Goal: Transaction & Acquisition: Book appointment/travel/reservation

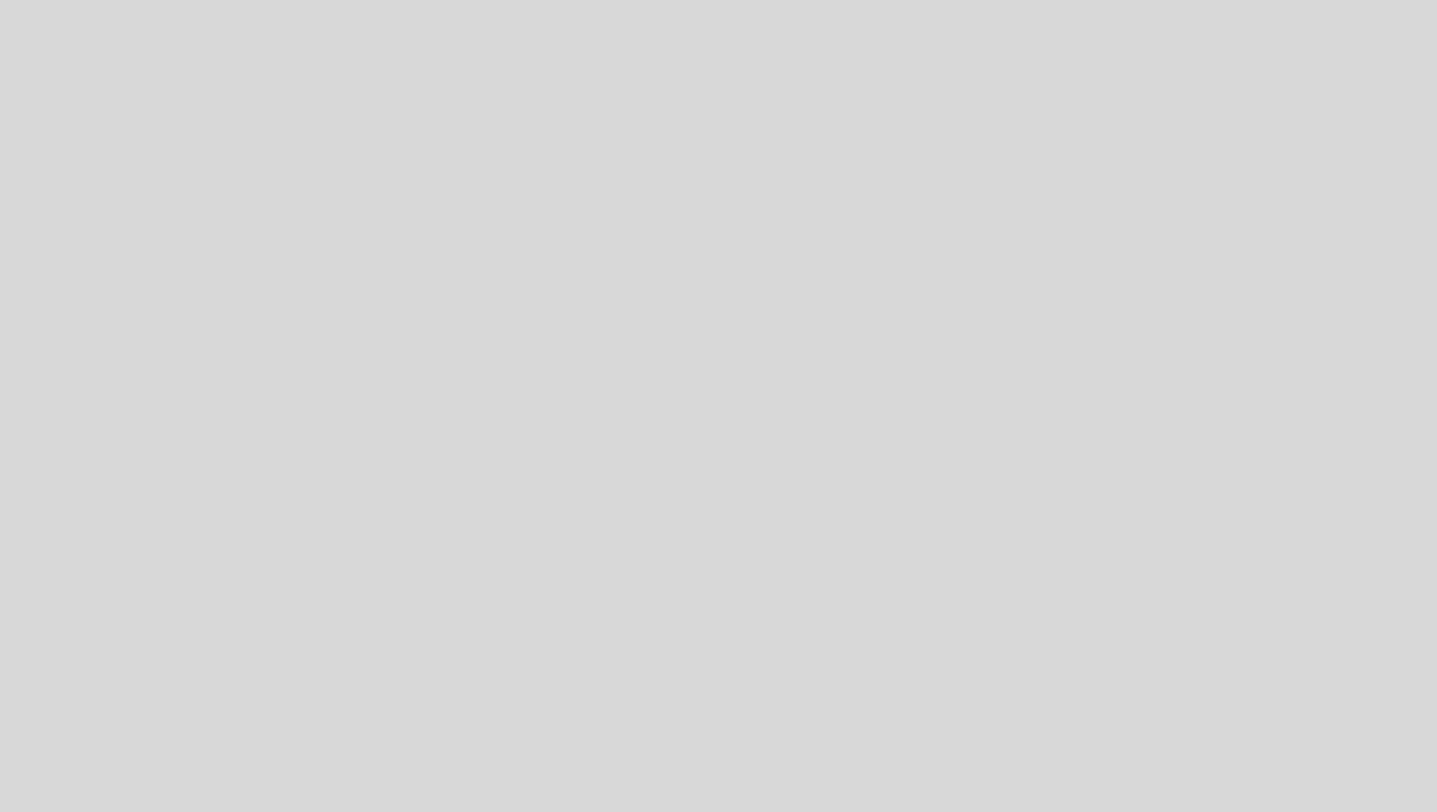
select select "es"
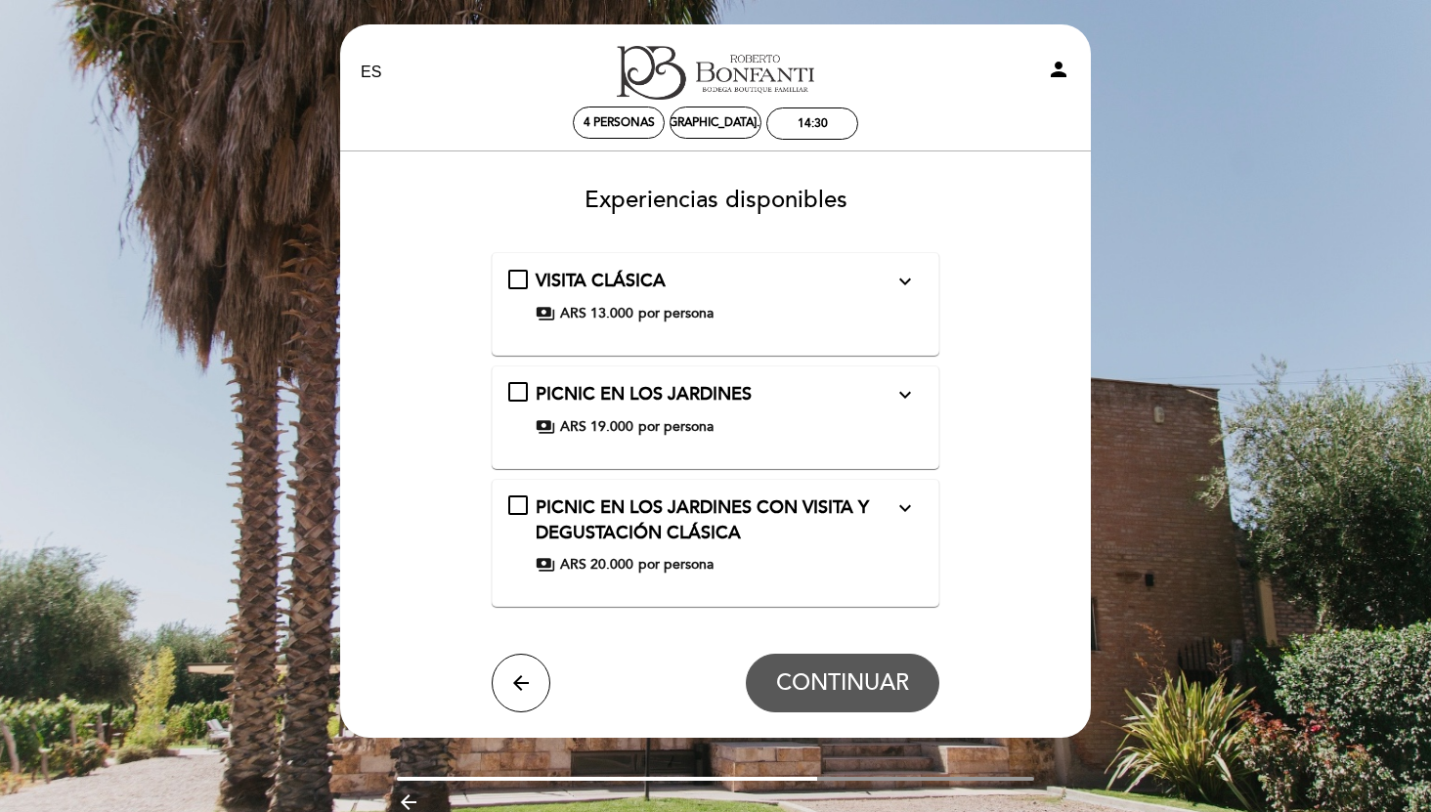
click at [688, 544] on div "PICNIC EN LOS JARDINES CON VISITA Y DEGUSTACIÓN CLÁSICA expand_more" at bounding box center [715, 521] width 359 height 50
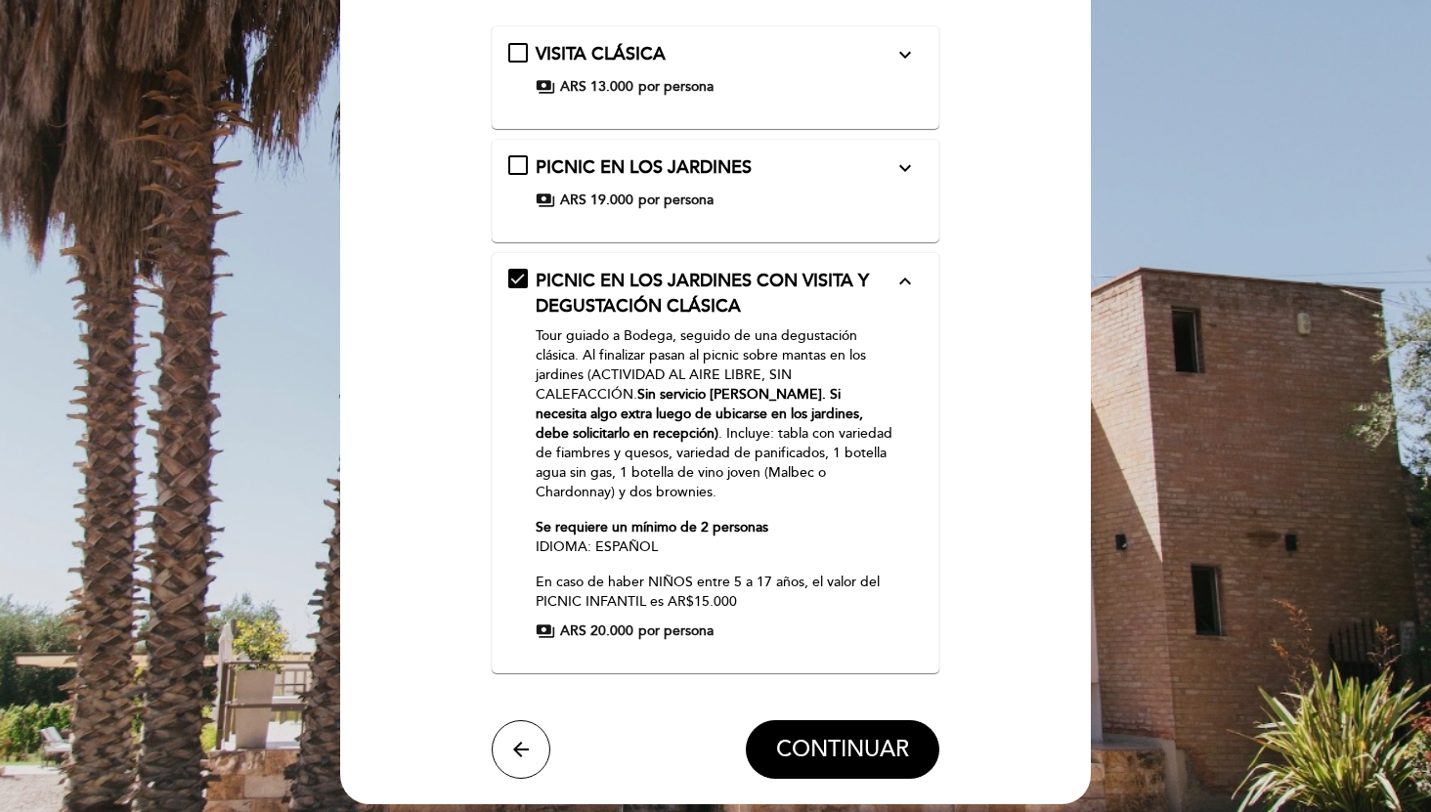
scroll to position [228, 0]
click at [806, 736] on span "CONTINUAR" at bounding box center [842, 749] width 133 height 27
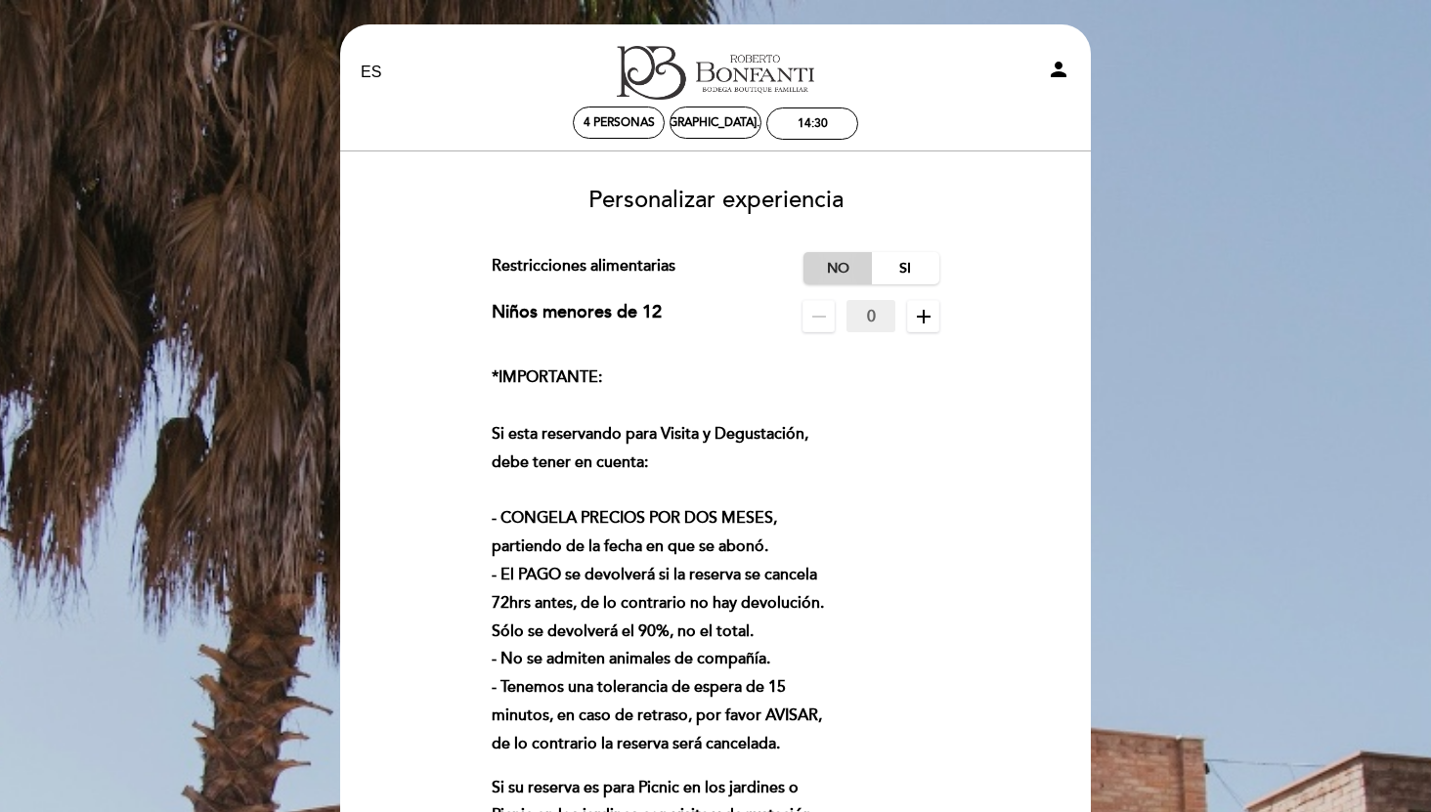
click at [843, 273] on label "No" at bounding box center [837, 268] width 68 height 32
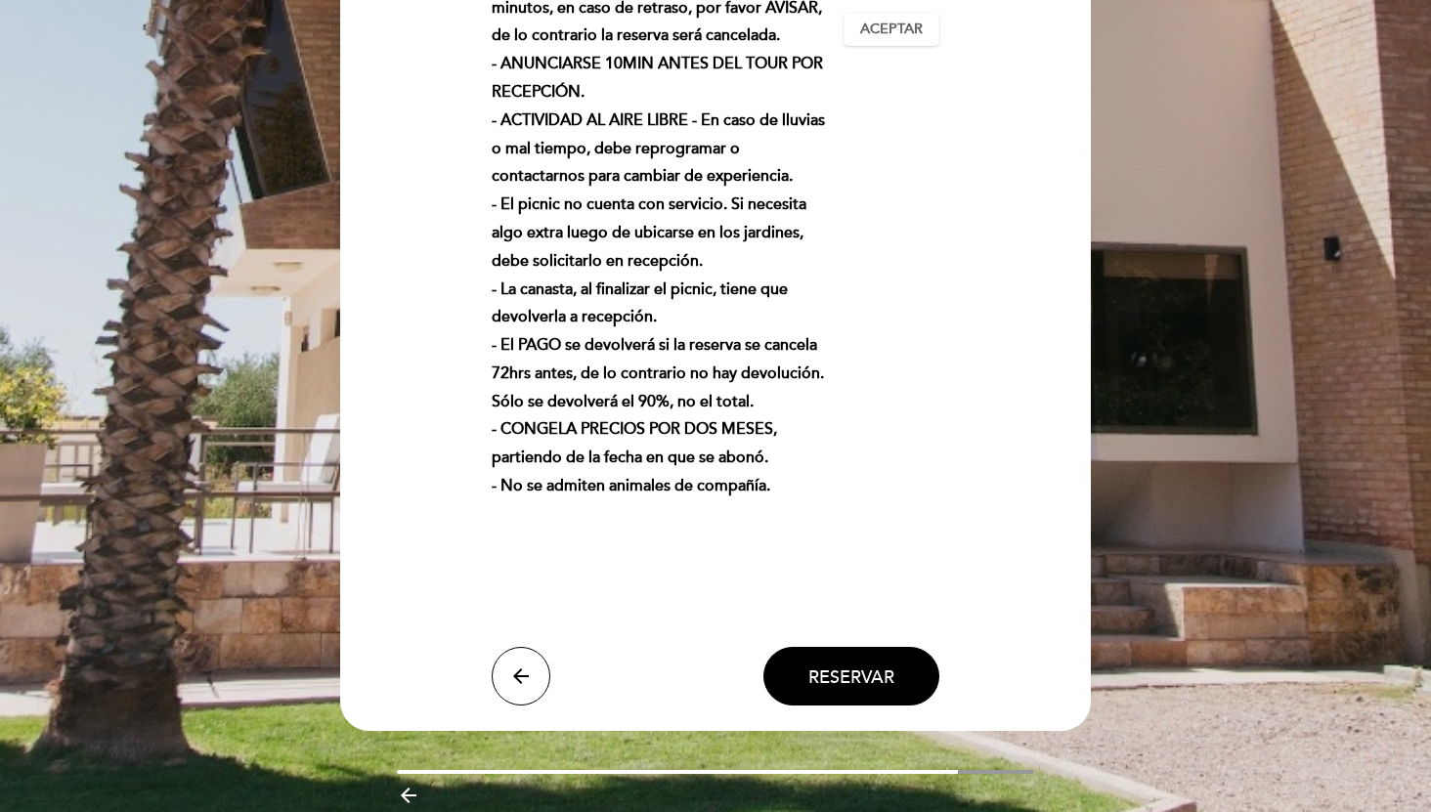
scroll to position [925, 0]
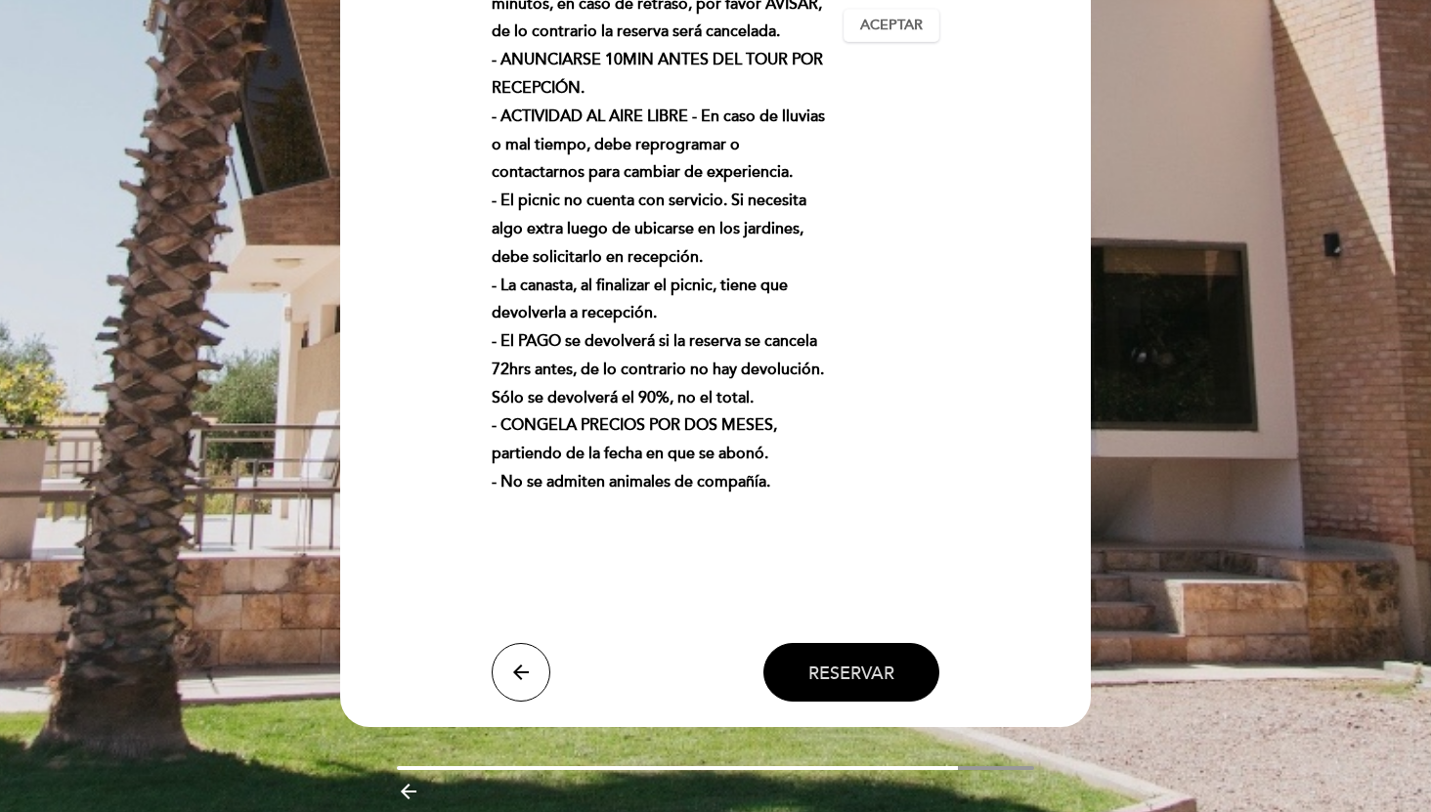
click at [800, 680] on button "Reservar" at bounding box center [851, 672] width 176 height 59
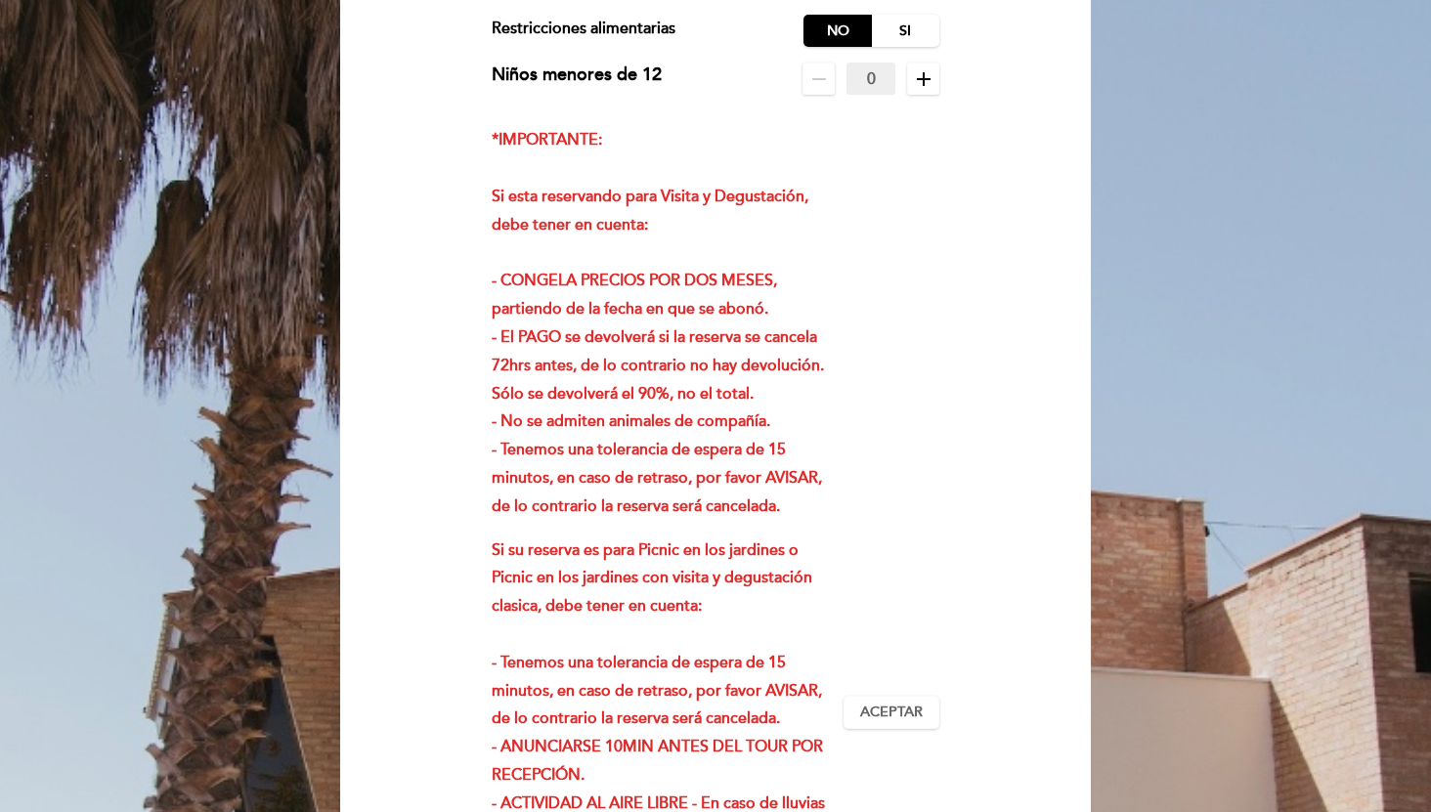
scroll to position [252, 0]
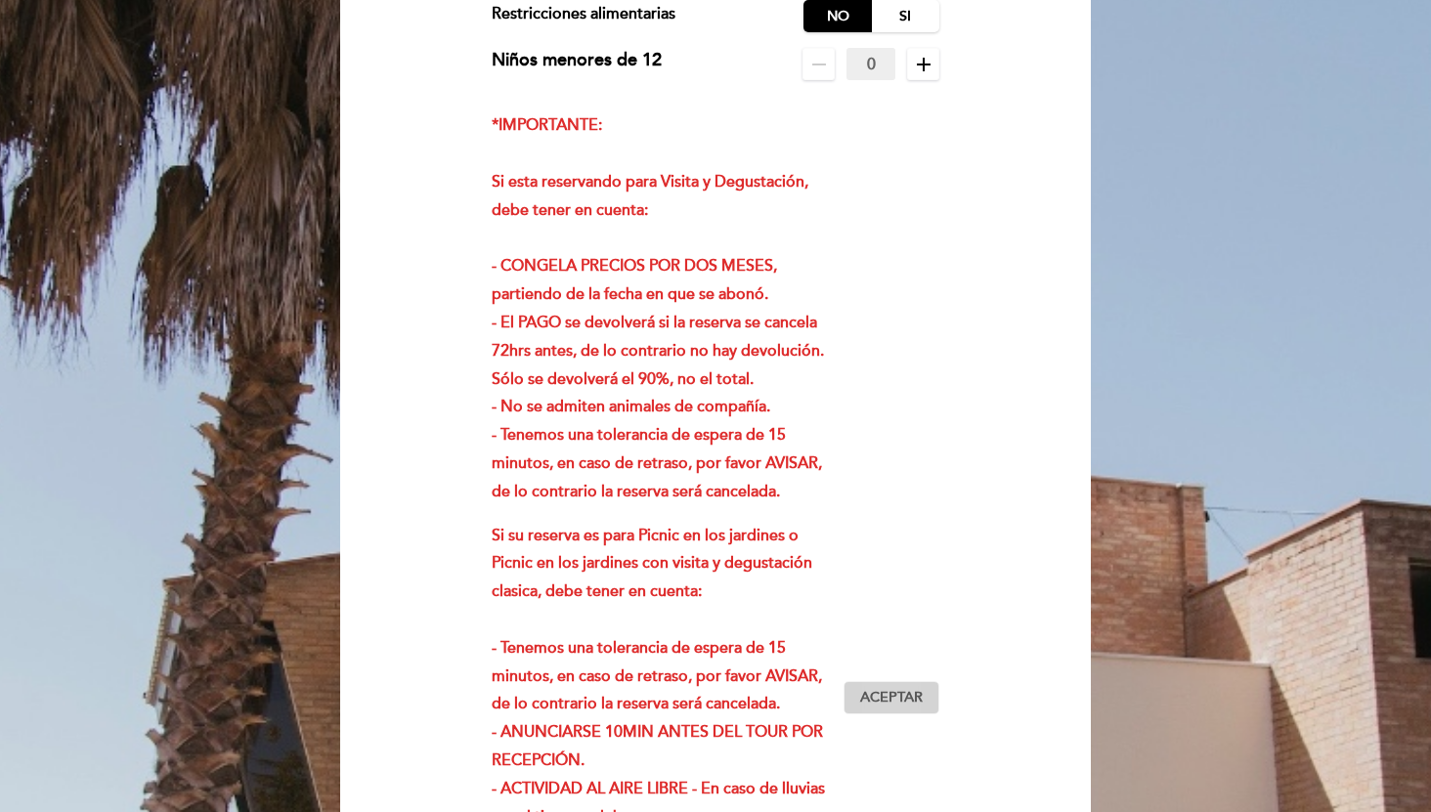
click at [894, 694] on span "Aceptar" at bounding box center [891, 698] width 63 height 21
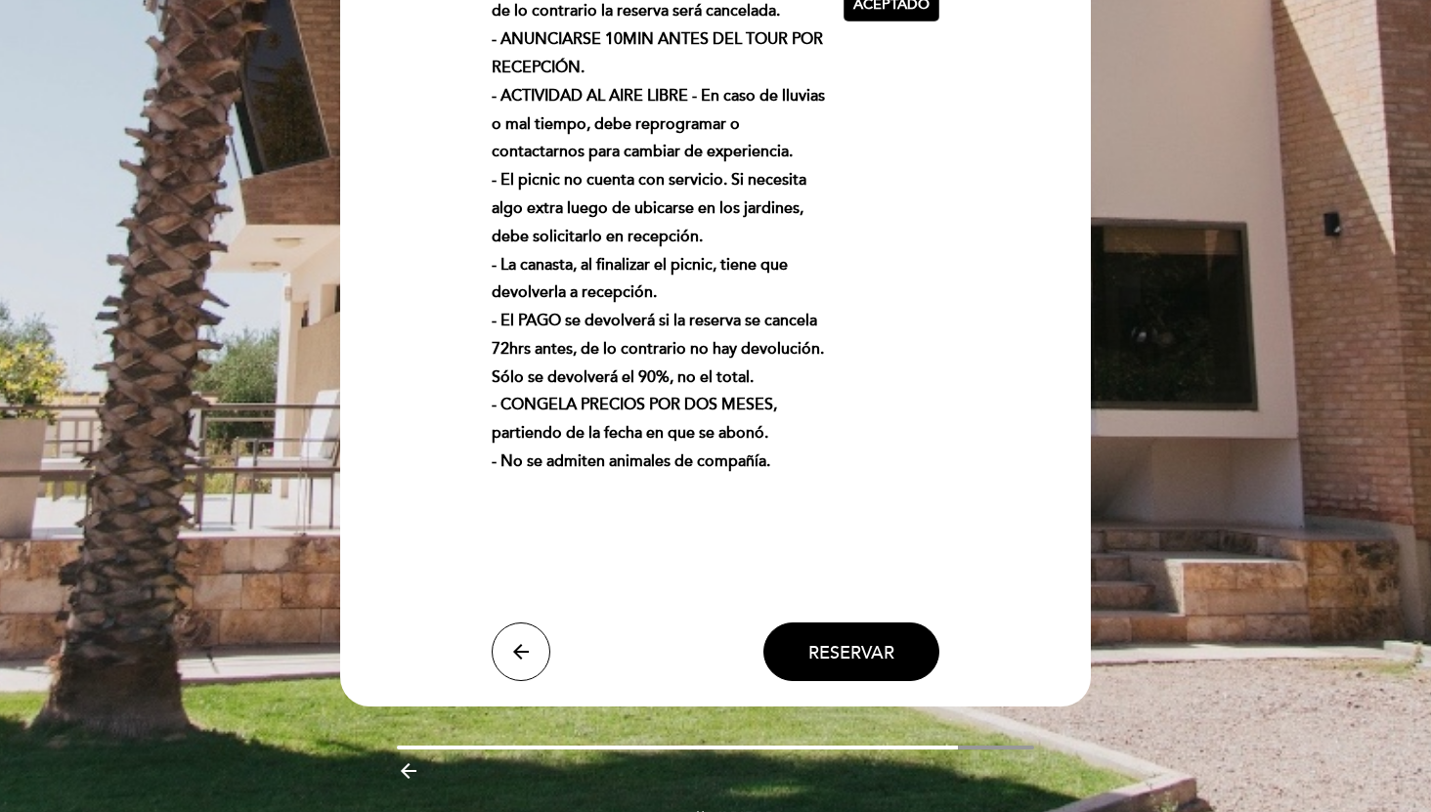
scroll to position [971, 0]
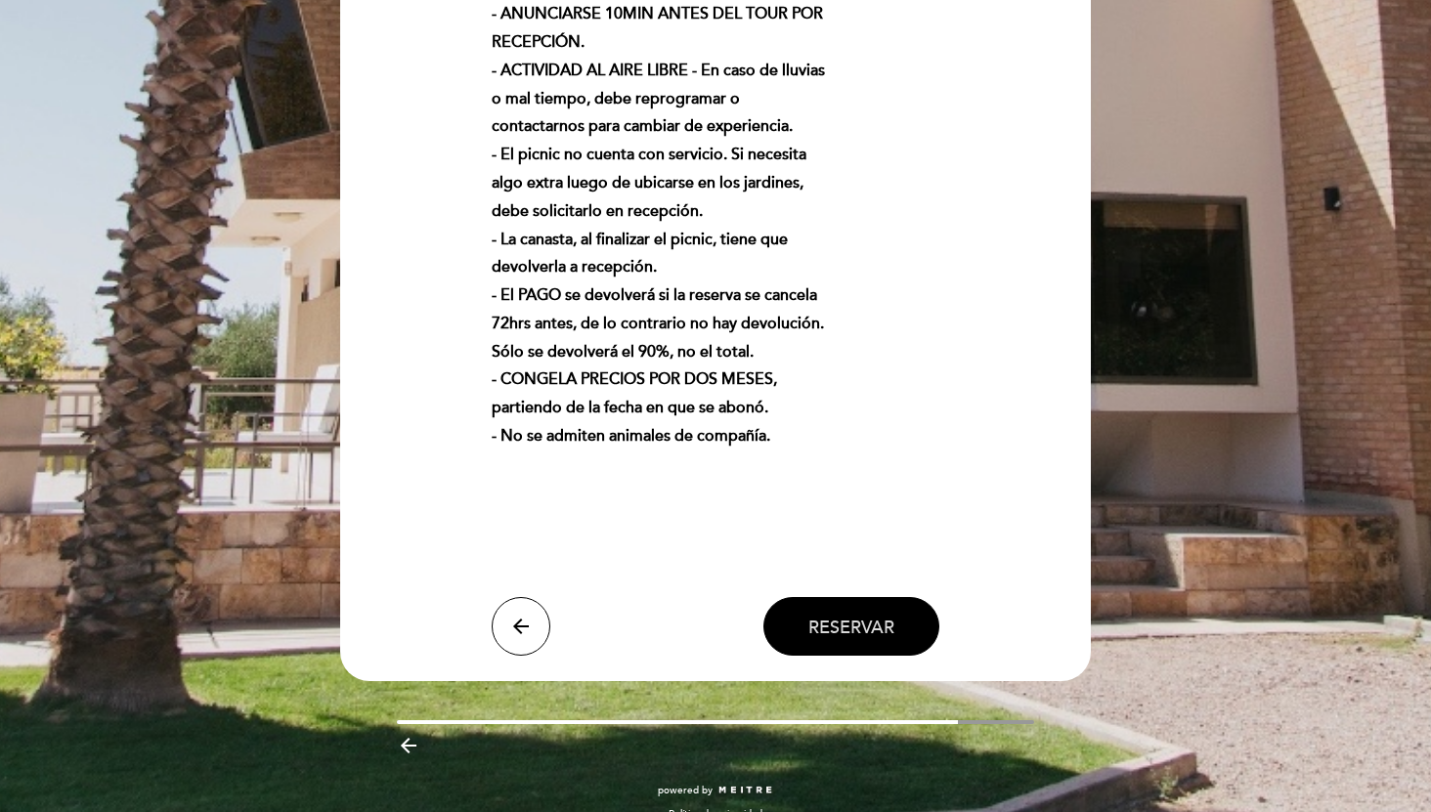
click at [897, 640] on button "Reservar" at bounding box center [851, 626] width 176 height 59
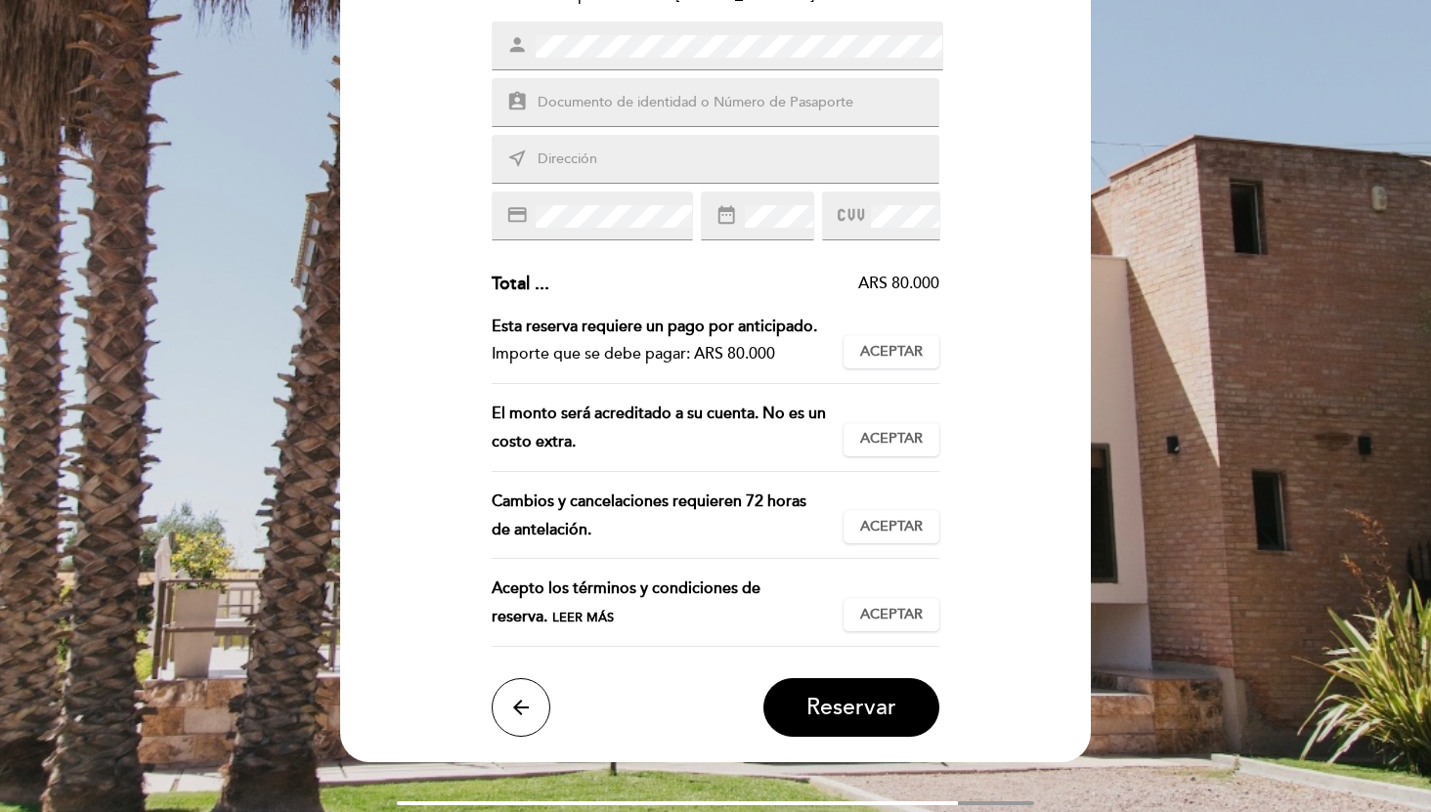
scroll to position [419, 0]
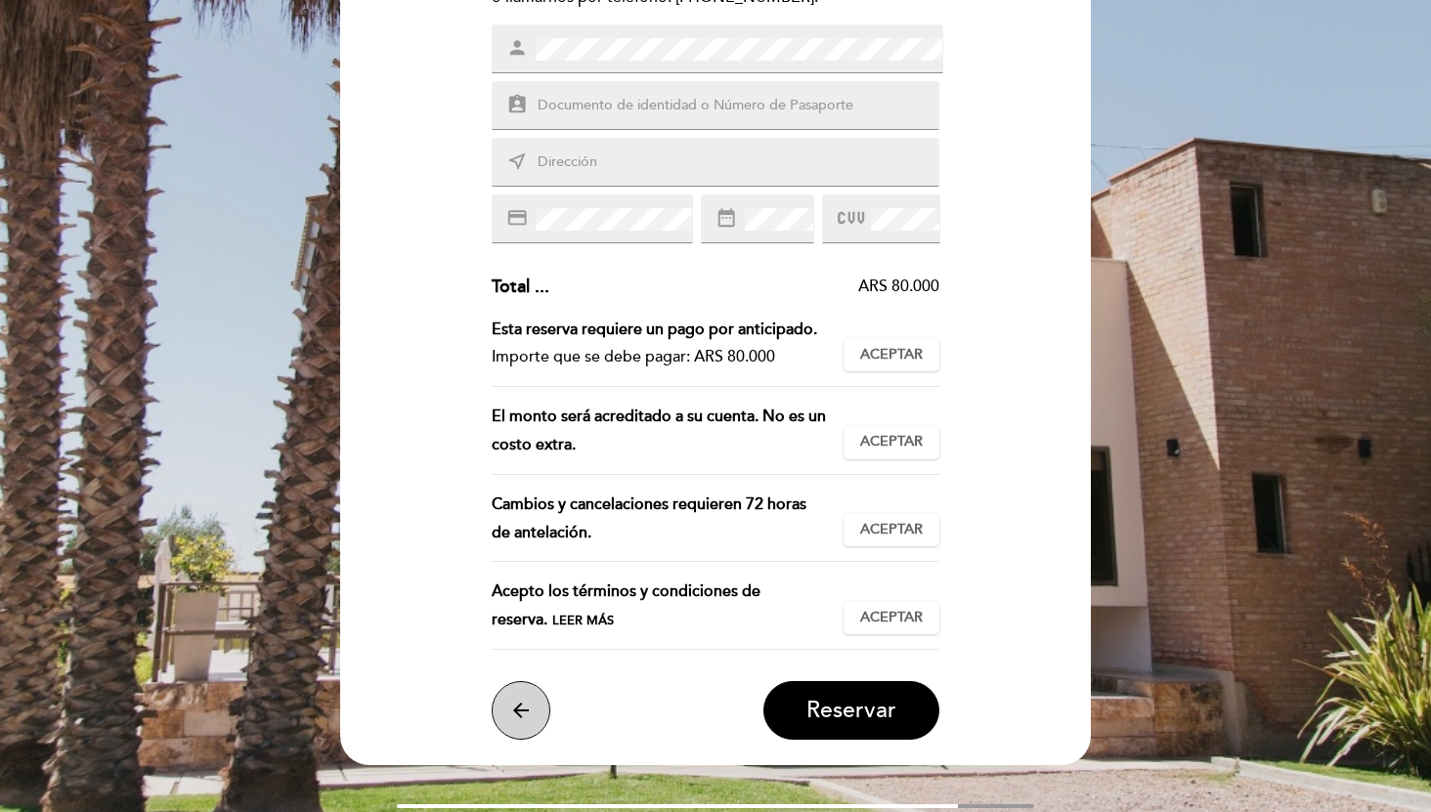
click at [531, 707] on icon "arrow_back" at bounding box center [520, 710] width 23 height 23
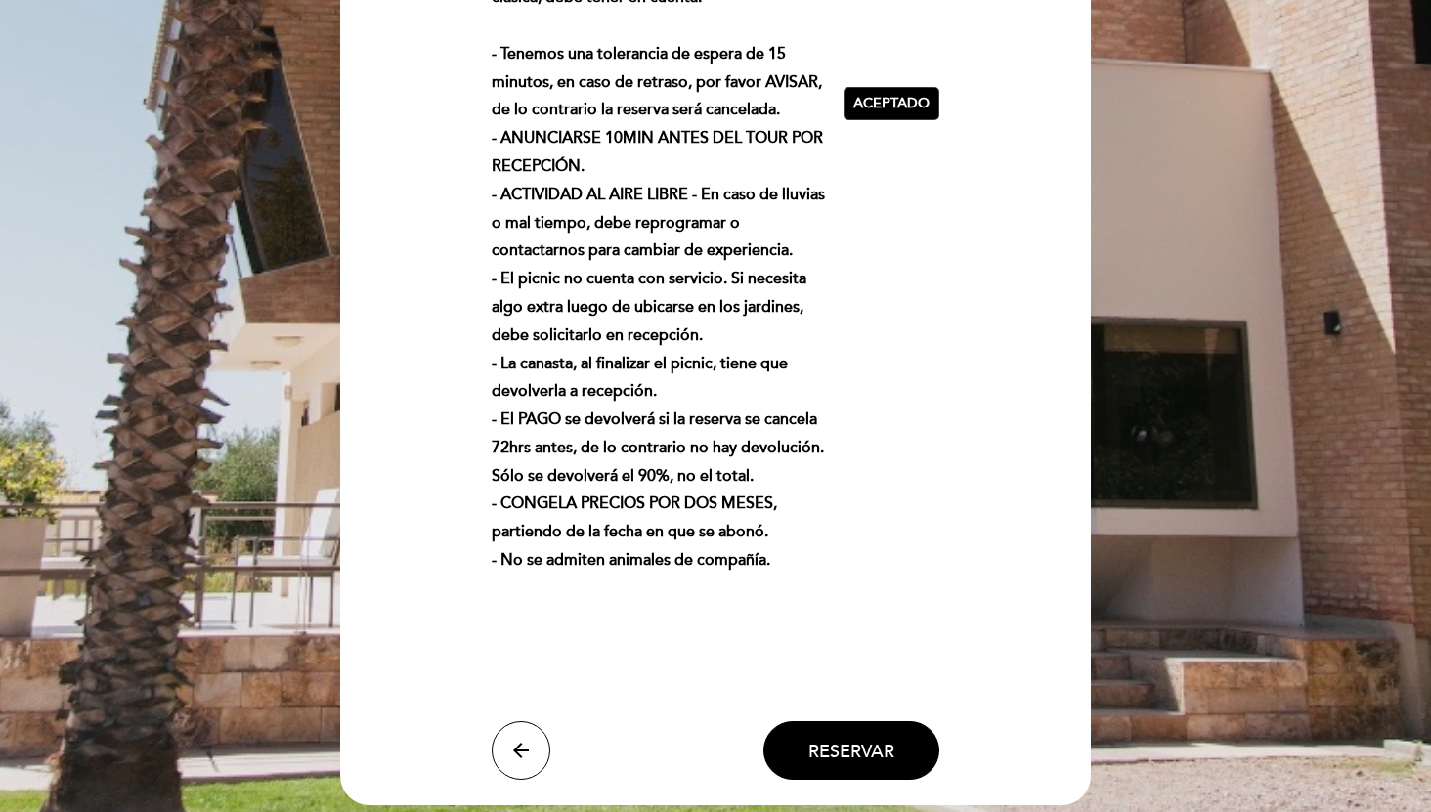
scroll to position [848, 0]
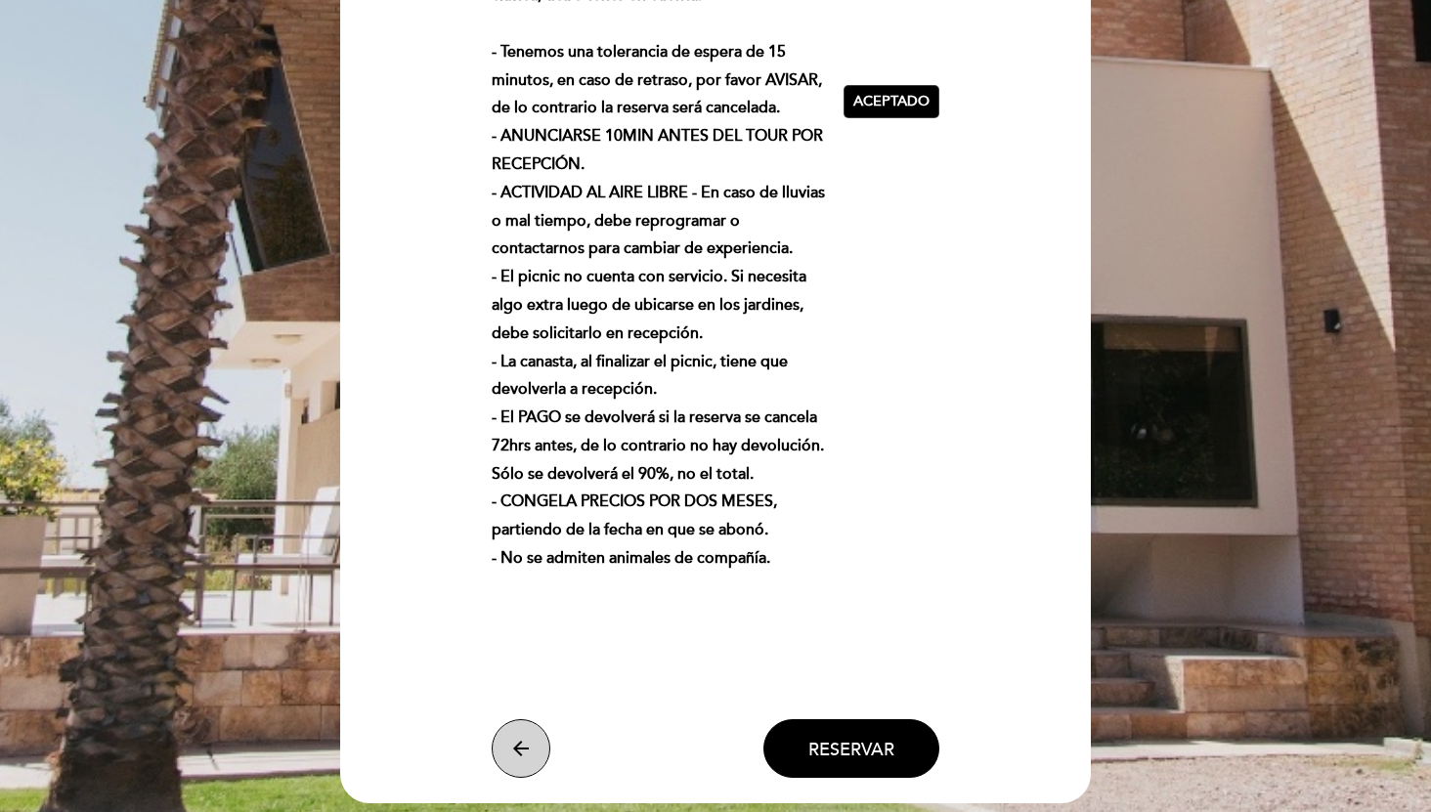
click at [525, 739] on icon "arrow_back" at bounding box center [520, 748] width 23 height 23
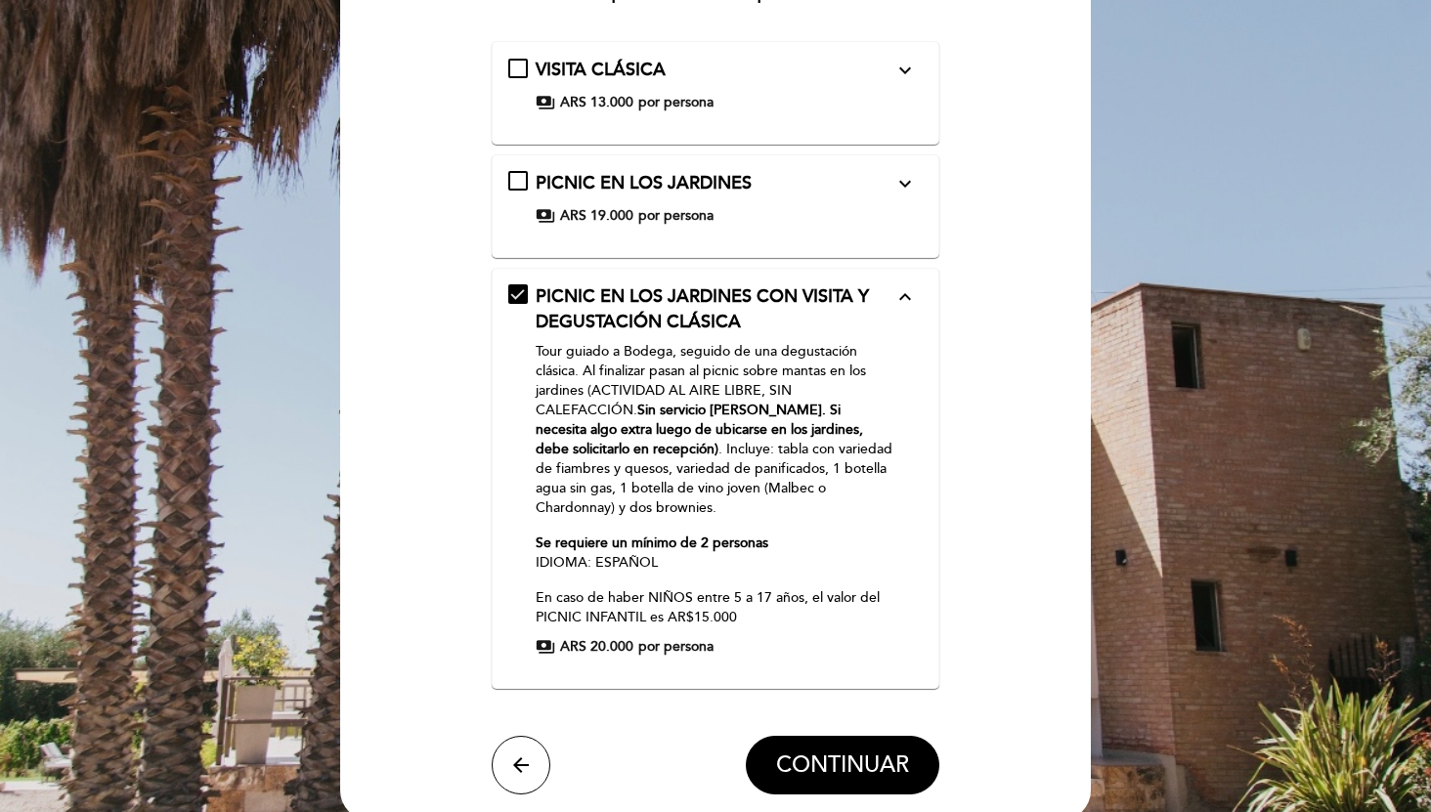
scroll to position [212, 0]
